Goal: Task Accomplishment & Management: Use online tool/utility

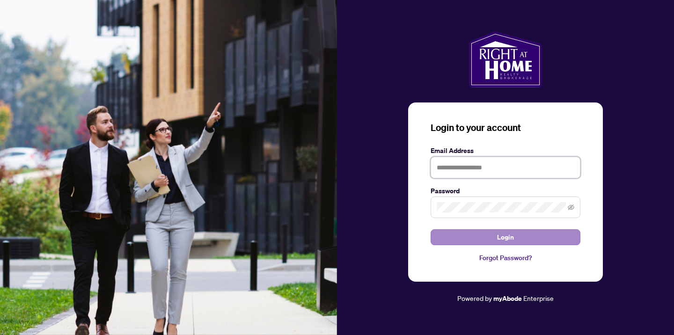
type input "**********"
click at [452, 239] on button "Login" at bounding box center [505, 237] width 150 height 16
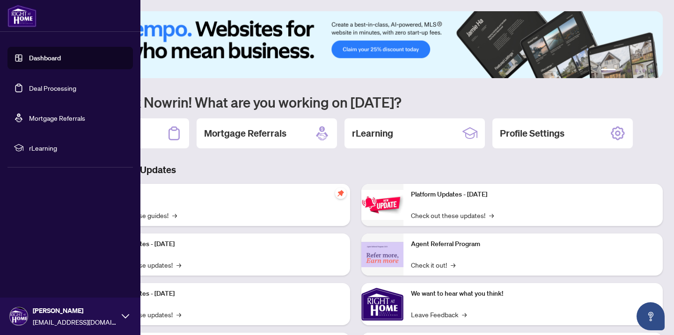
click at [45, 88] on link "Deal Processing" at bounding box center [52, 88] width 47 height 8
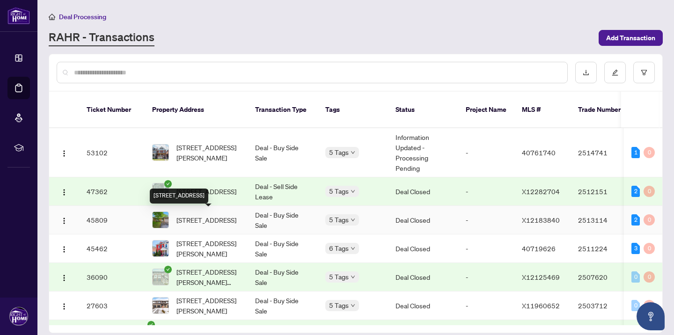
click at [197, 218] on span "[STREET_ADDRESS]" at bounding box center [206, 220] width 60 height 10
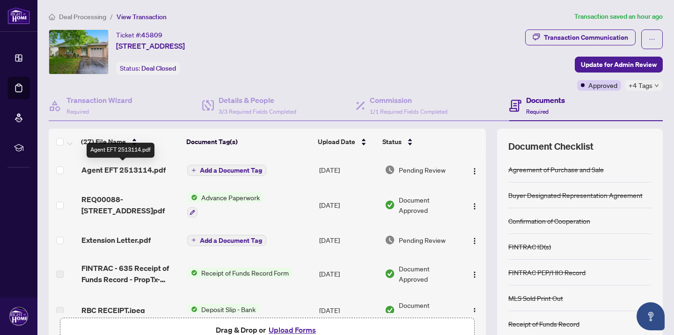
click at [154, 168] on span "Agent EFT 2513114.pdf" at bounding box center [123, 169] width 84 height 11
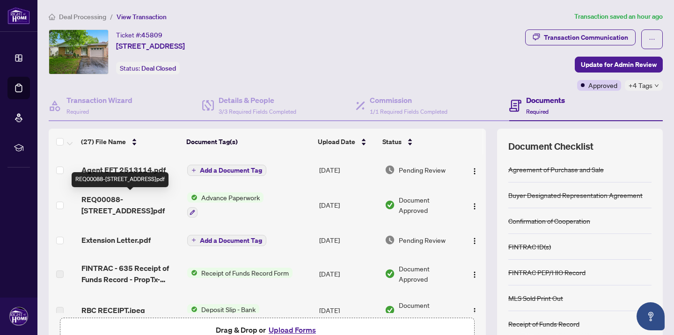
click at [141, 199] on span "REQ00088-[STREET_ADDRESS]pdf" at bounding box center [130, 205] width 98 height 22
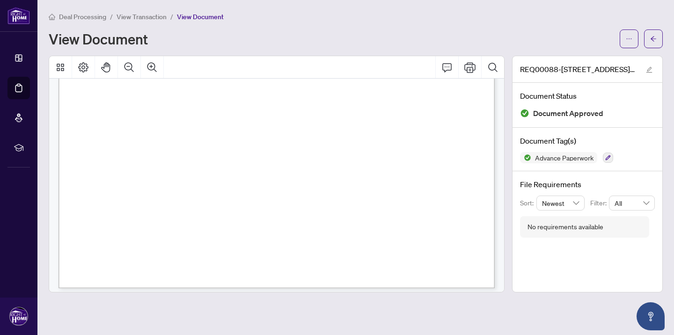
scroll to position [2106, 0]
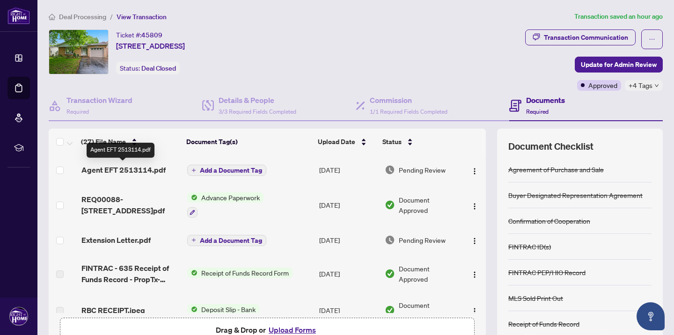
click at [151, 168] on span "Agent EFT 2513114.pdf" at bounding box center [123, 169] width 84 height 11
